Goal: Check status: Check status

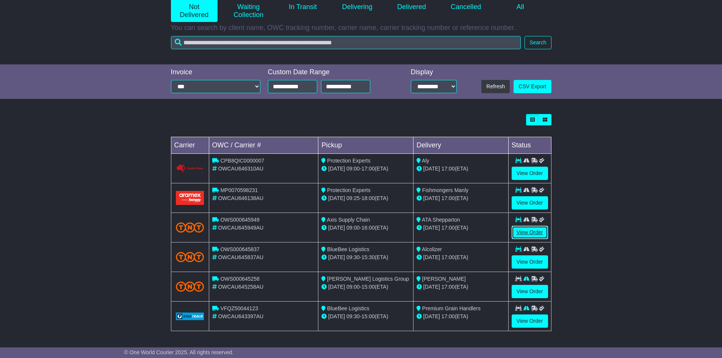
click at [530, 230] on link "View Order" at bounding box center [529, 232] width 36 height 13
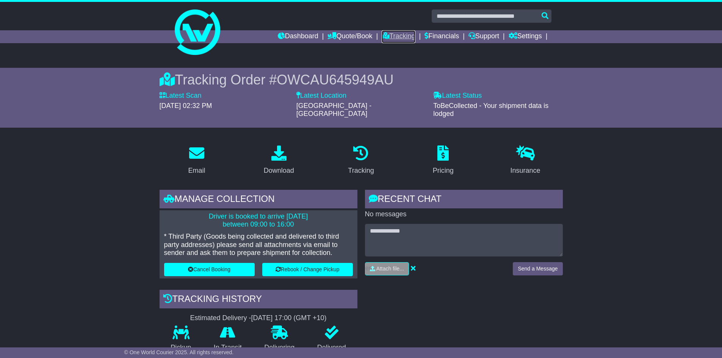
drag, startPoint x: 391, startPoint y: 39, endPoint x: 377, endPoint y: 33, distance: 15.1
click at [391, 39] on link "Tracking" at bounding box center [397, 36] width 33 height 13
